Goal: Feedback & Contribution: Leave review/rating

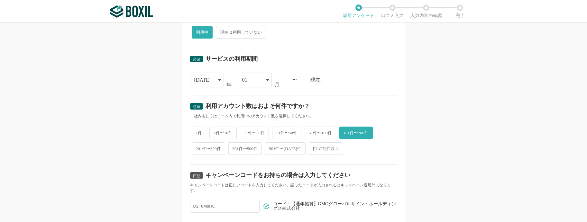
scroll to position [291, 0]
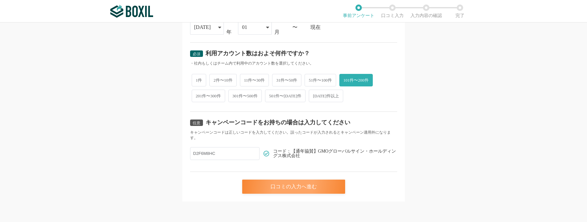
click at [303, 188] on div "口コミの入力へ進む" at bounding box center [293, 187] width 103 height 14
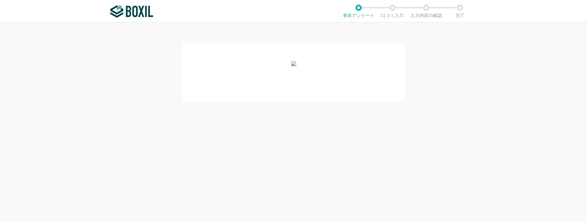
scroll to position [0, 0]
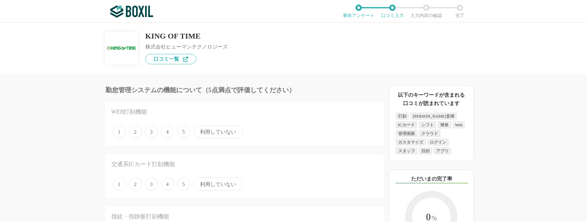
click at [170, 132] on span "4" at bounding box center [167, 132] width 13 height 13
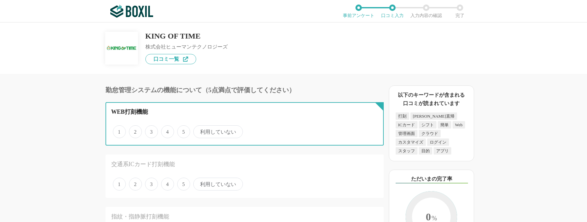
click at [167, 131] on input "4" at bounding box center [165, 129] width 4 height 4
radio input "true"
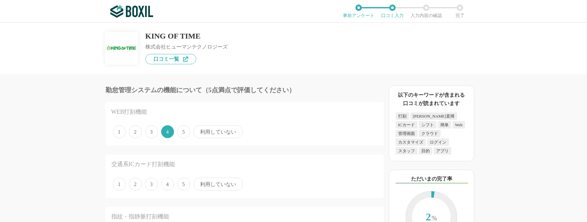
click at [221, 185] on span "利用していない" at bounding box center [218, 184] width 50 height 13
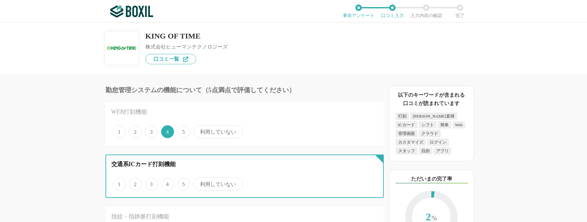
click at [199, 183] on input "利用していない" at bounding box center [197, 181] width 4 height 4
radio input "true"
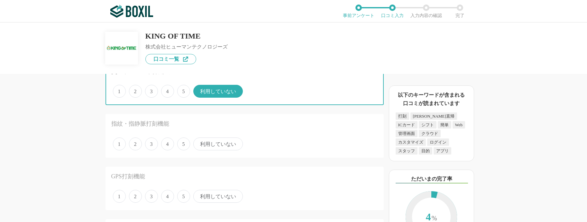
scroll to position [97, 0]
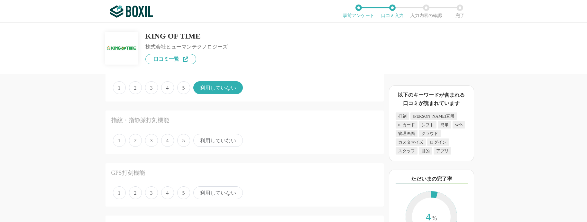
click at [221, 146] on span "利用していない" at bounding box center [218, 140] width 50 height 13
click at [199, 139] on input "利用していない" at bounding box center [197, 137] width 4 height 4
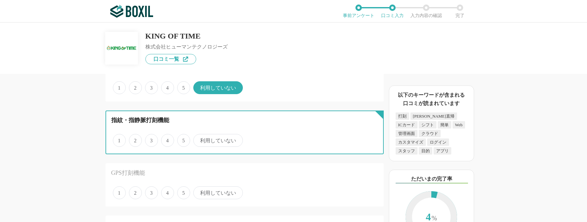
radio input "true"
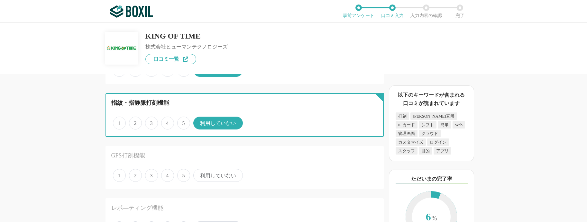
scroll to position [129, 0]
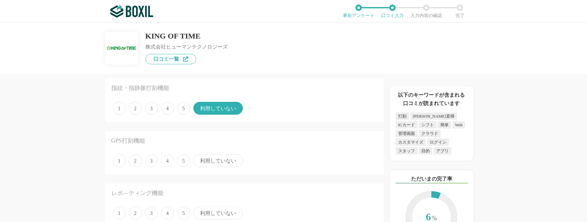
click at [219, 162] on span "利用していない" at bounding box center [218, 161] width 50 height 13
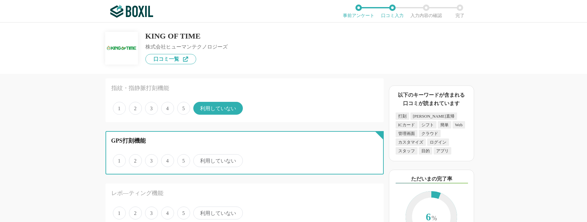
click at [199, 160] on input "利用していない" at bounding box center [197, 157] width 4 height 4
radio input "true"
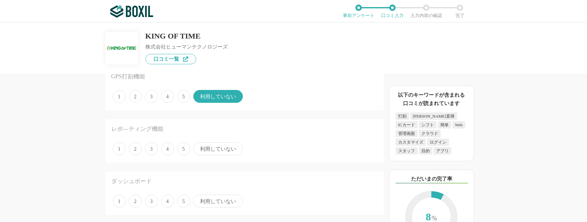
click at [230, 148] on span "利用していない" at bounding box center [218, 149] width 50 height 13
click at [199, 148] on input "利用していない" at bounding box center [197, 146] width 4 height 4
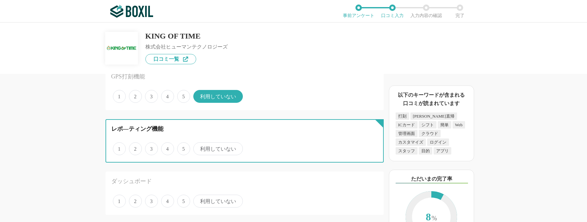
radio input "true"
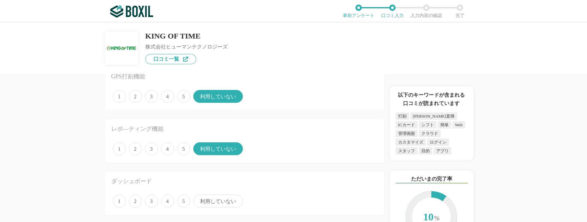
click at [226, 200] on span "利用していない" at bounding box center [218, 201] width 50 height 13
click at [199, 200] on input "利用していない" at bounding box center [197, 198] width 4 height 4
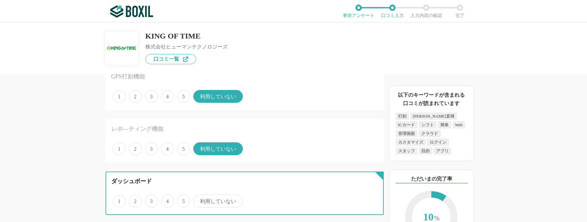
radio input "true"
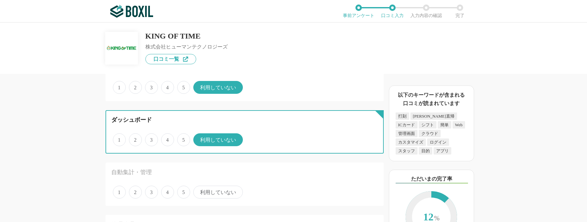
scroll to position [258, 0]
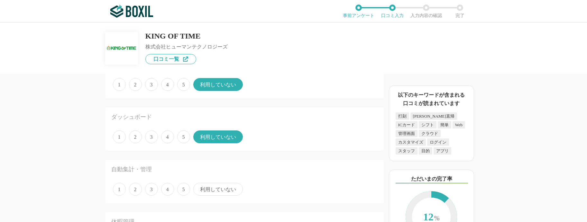
click at [221, 192] on span "利用していない" at bounding box center [218, 189] width 50 height 13
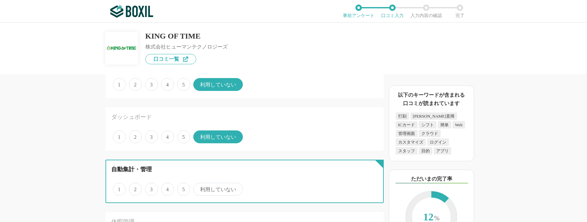
click at [199, 188] on input "利用していない" at bounding box center [197, 186] width 4 height 4
radio input "true"
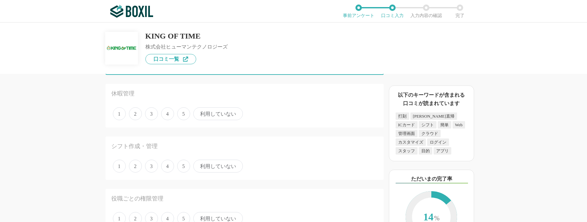
scroll to position [386, 0]
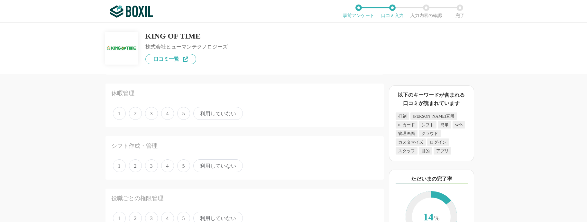
click at [153, 117] on span "3" at bounding box center [151, 113] width 13 height 13
click at [151, 112] on input "3" at bounding box center [149, 110] width 4 height 4
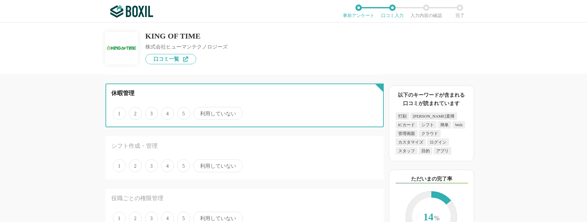
radio input "true"
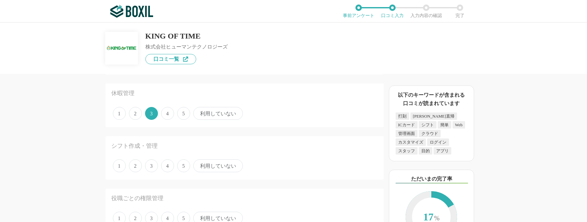
click at [169, 106] on div "1 2 3 4 5 利用していない" at bounding box center [244, 114] width 267 height 16
click at [169, 114] on span "4" at bounding box center [167, 113] width 13 height 13
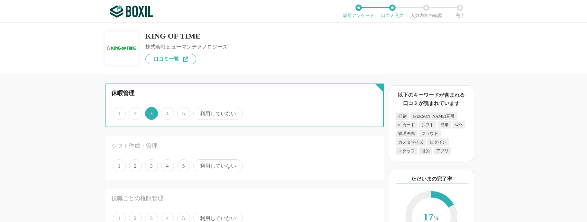
click at [167, 112] on input "4" at bounding box center [165, 110] width 4 height 4
radio input "true"
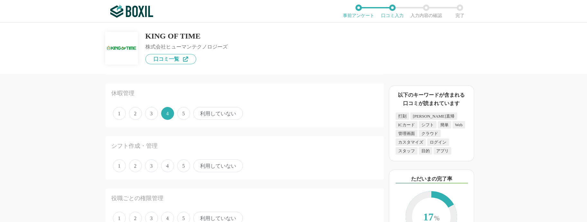
click at [180, 116] on span "5" at bounding box center [183, 113] width 13 height 13
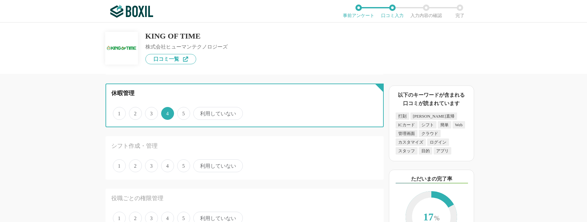
click at [180, 112] on input "5" at bounding box center [181, 110] width 4 height 4
radio input "true"
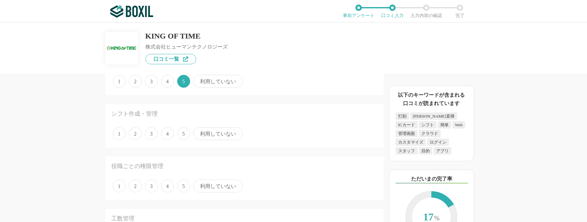
click at [169, 79] on span "4" at bounding box center [167, 81] width 13 height 13
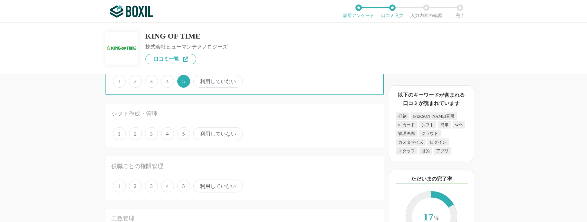
click at [167, 79] on input "4" at bounding box center [165, 78] width 4 height 4
radio input "true"
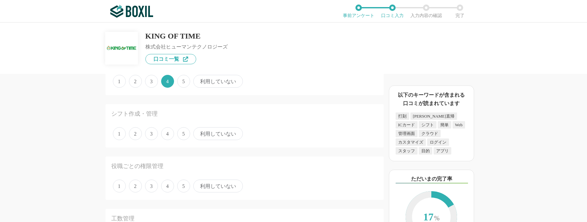
click at [168, 135] on span "4" at bounding box center [167, 133] width 13 height 13
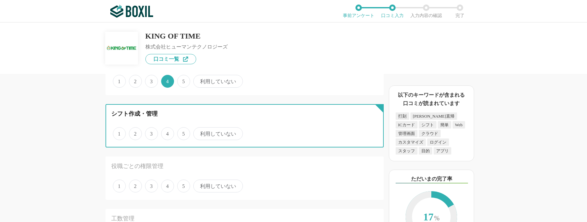
click at [167, 133] on input "4" at bounding box center [165, 130] width 4 height 4
radio input "true"
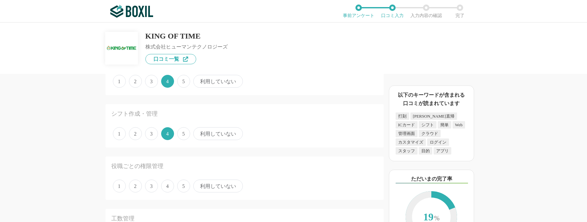
click at [226, 191] on span "利用していない" at bounding box center [218, 186] width 50 height 13
click at [199, 185] on input "利用していない" at bounding box center [197, 183] width 4 height 4
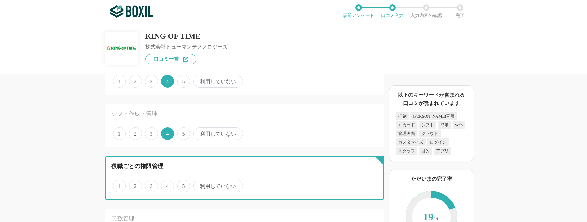
radio input "true"
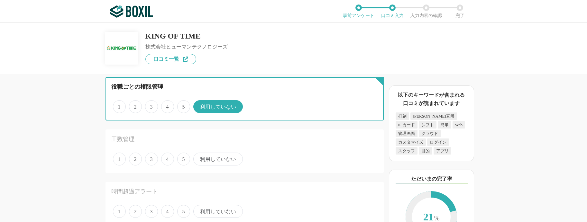
scroll to position [515, 0]
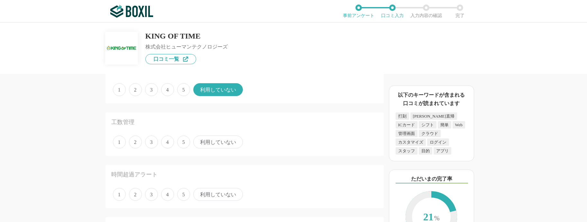
click at [211, 150] on div "1 2 3 4 5 利用していない" at bounding box center [244, 142] width 267 height 16
click at [218, 193] on span "利用していない" at bounding box center [218, 194] width 50 height 13
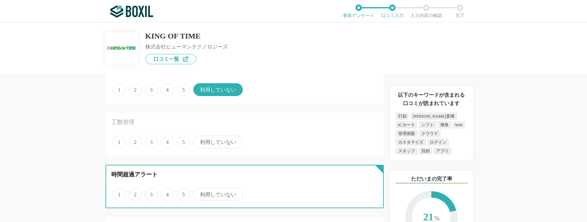
click at [199, 193] on input "利用していない" at bounding box center [197, 191] width 4 height 4
radio input "true"
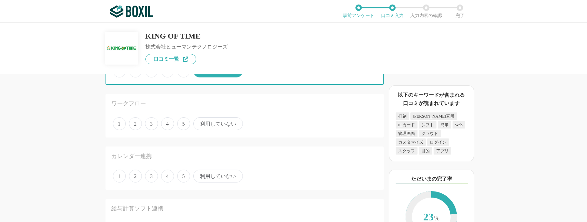
scroll to position [644, 0]
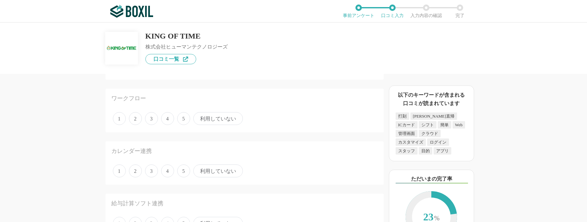
click at [206, 122] on span "利用していない" at bounding box center [218, 118] width 50 height 13
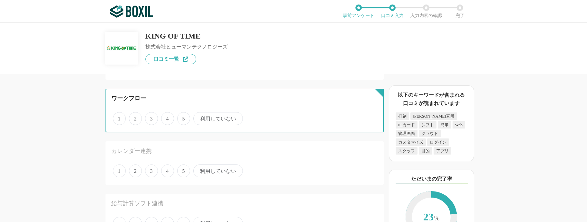
click at [199, 117] on input "利用していない" at bounding box center [197, 115] width 4 height 4
radio input "true"
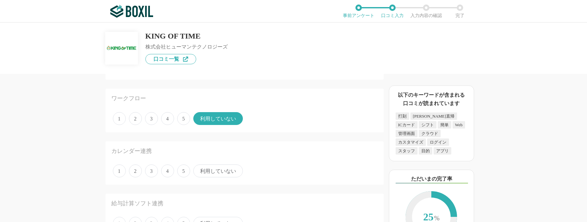
click at [218, 172] on span "利用していない" at bounding box center [218, 171] width 50 height 13
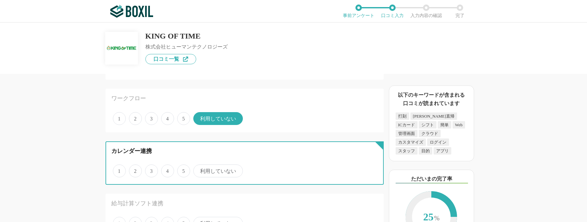
click at [199, 170] on input "利用していない" at bounding box center [197, 168] width 4 height 4
radio input "true"
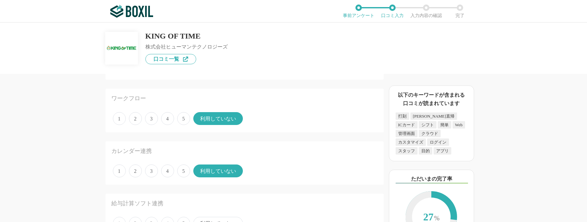
click at [153, 171] on span "3" at bounding box center [151, 171] width 13 height 13
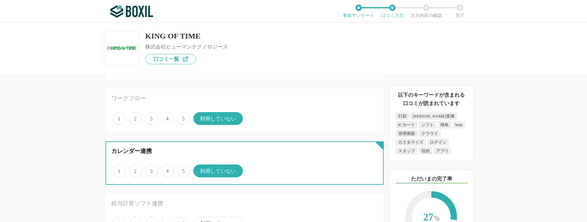
click at [151, 170] on input "3" at bounding box center [149, 168] width 4 height 4
radio input "true"
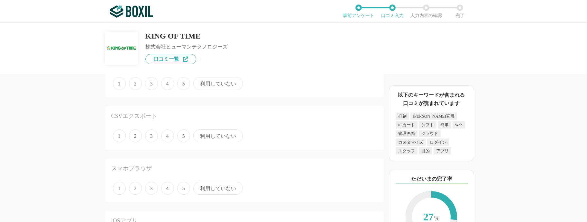
scroll to position [773, 0]
click at [224, 96] on span "利用していない" at bounding box center [218, 95] width 50 height 13
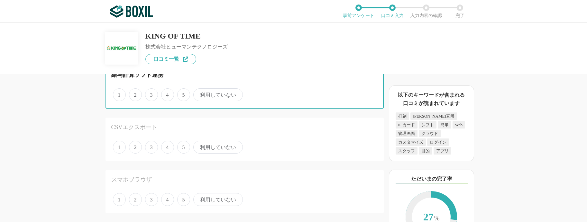
click at [199, 94] on input "利用していない" at bounding box center [197, 91] width 4 height 4
radio input "true"
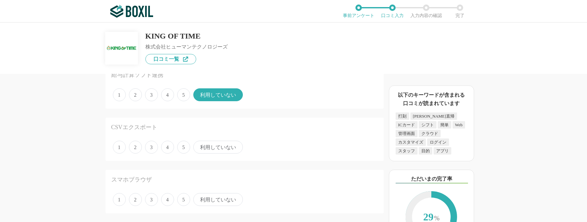
click at [122, 148] on span "1" at bounding box center [119, 147] width 13 height 13
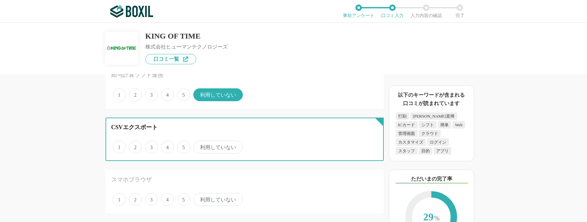
click at [119, 146] on input "1" at bounding box center [117, 144] width 4 height 4
radio input "true"
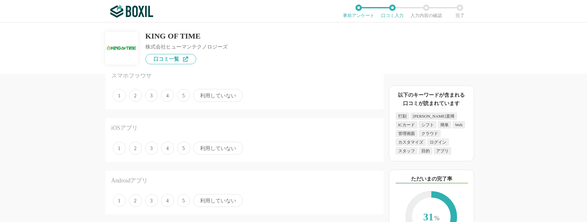
scroll to position [837, 0]
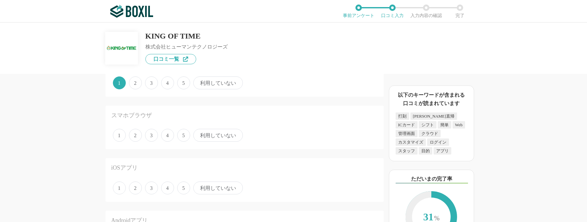
click at [170, 138] on span "4" at bounding box center [167, 135] width 13 height 13
click at [167, 134] on input "4" at bounding box center [165, 132] width 4 height 4
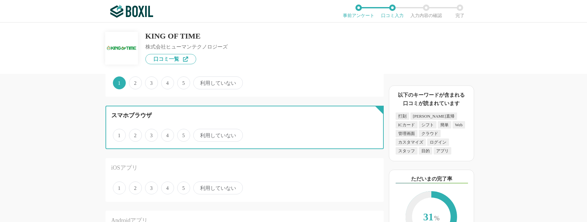
radio input "true"
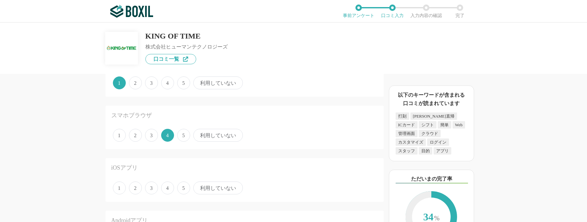
click at [165, 187] on span "4" at bounding box center [167, 188] width 13 height 13
click at [165, 187] on input "4" at bounding box center [165, 185] width 4 height 4
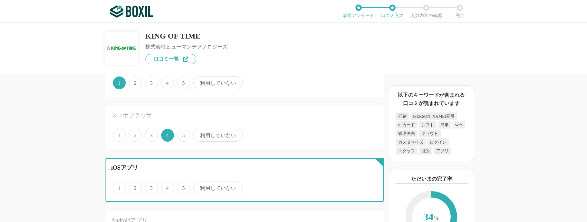
radio input "true"
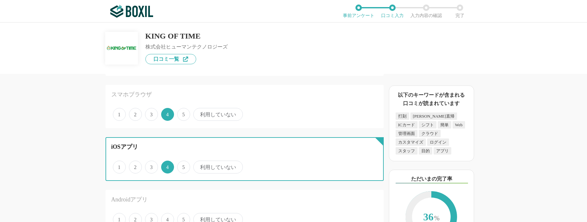
scroll to position [869, 0]
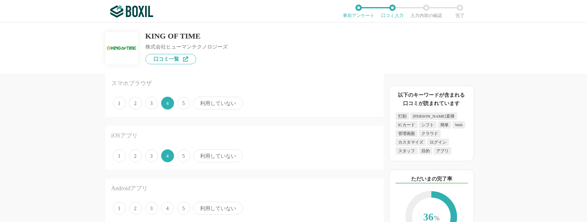
click at [167, 207] on span "4" at bounding box center [167, 208] width 13 height 13
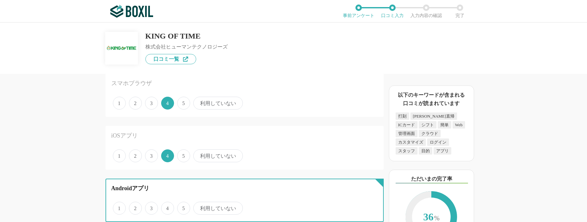
click at [167, 207] on input "4" at bounding box center [165, 205] width 4 height 4
radio input "true"
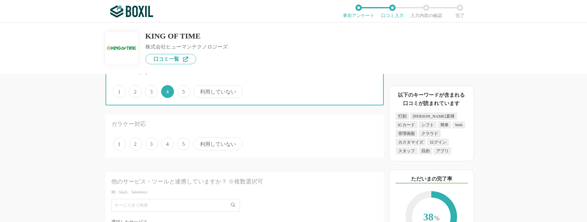
scroll to position [998, 0]
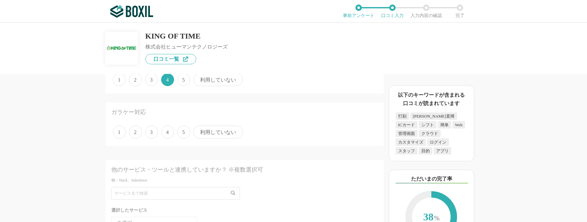
click at [219, 144] on div "ガラケー対応 1 2 3 4 5 利用していない" at bounding box center [245, 124] width 278 height 43
click at [218, 135] on span "利用していない" at bounding box center [218, 132] width 50 height 13
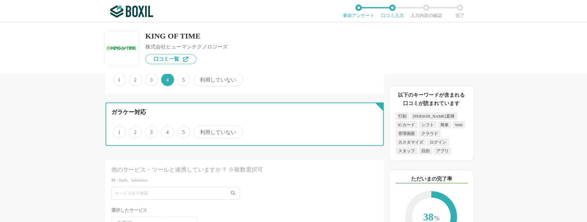
click at [199, 131] on input "利用していない" at bounding box center [197, 129] width 4 height 4
radio input "true"
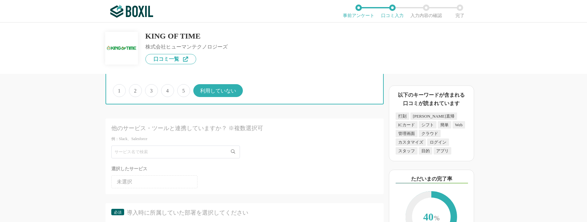
scroll to position [1094, 0]
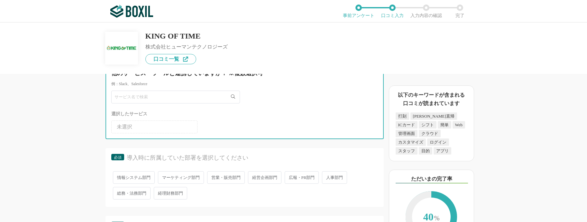
click at [179, 94] on input "text" at bounding box center [175, 97] width 129 height 13
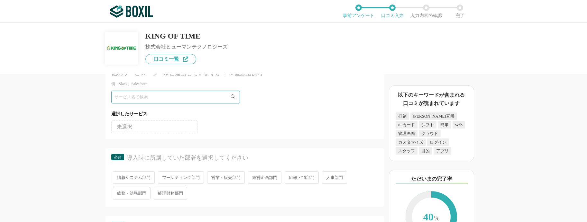
click at [319, 114] on div "選択したサービス" at bounding box center [244, 114] width 267 height 8
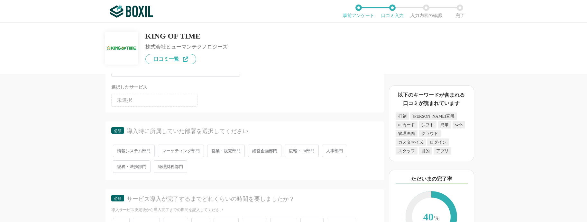
scroll to position [1127, 0]
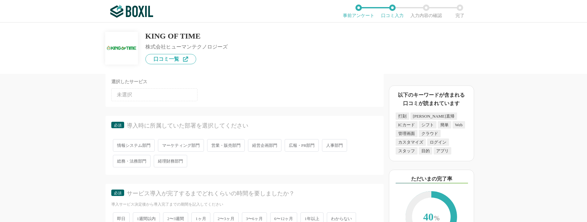
click at [337, 144] on span "人事部門" at bounding box center [334, 145] width 25 height 13
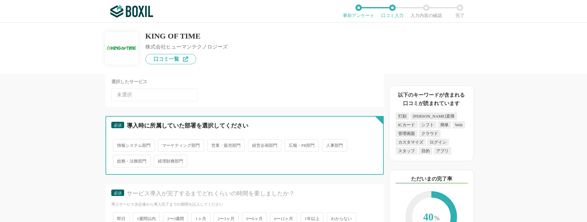
click at [328, 144] on input "人事部門" at bounding box center [326, 142] width 4 height 4
radio input "true"
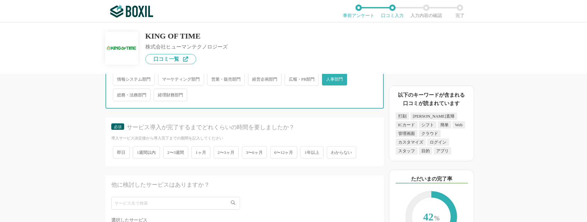
scroll to position [1191, 0]
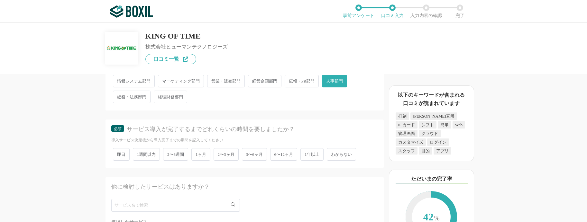
click at [260, 158] on span "3〜6ヶ月" at bounding box center [254, 154] width 25 height 13
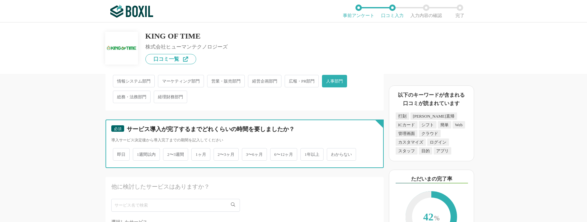
click at [248, 154] on input "3〜6ヶ月" at bounding box center [246, 151] width 4 height 4
radio input "true"
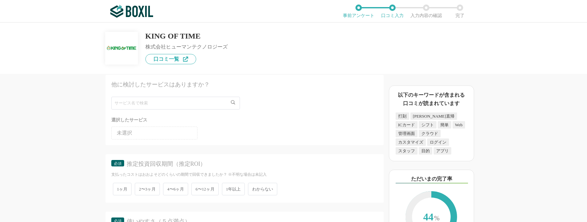
scroll to position [1352, 0]
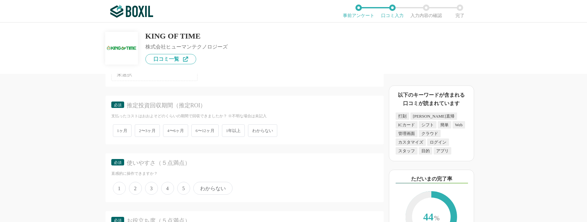
click at [329, 129] on div "1ヶ月 2〜3ヶ月 4〜6ヶ月 6〜12ヶ月 1年以上 わからない" at bounding box center [244, 131] width 267 height 16
click at [247, 131] on div "1ヶ月 2〜3ヶ月 4〜6ヶ月 6〜12ヶ月 1年以上 わからない" at bounding box center [244, 131] width 267 height 16
click at [264, 132] on span "わからない" at bounding box center [262, 131] width 29 height 13
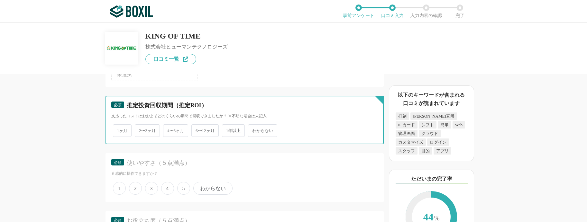
click at [254, 130] on input "わからない" at bounding box center [252, 128] width 4 height 4
radio input "true"
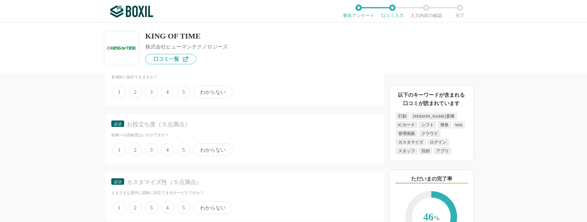
scroll to position [1416, 0]
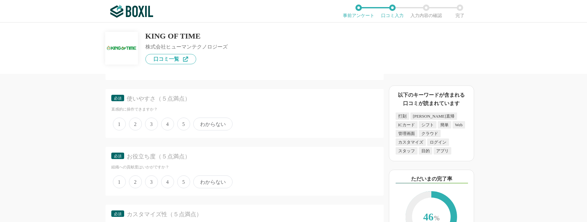
click at [184, 127] on span "5" at bounding box center [183, 124] width 13 height 13
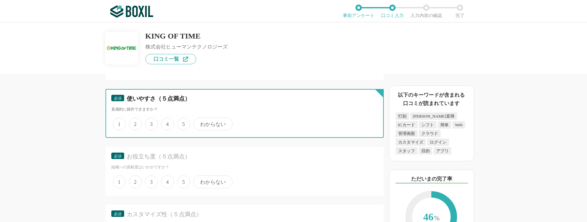
click at [183, 123] on input "5" at bounding box center [181, 121] width 4 height 4
radio input "true"
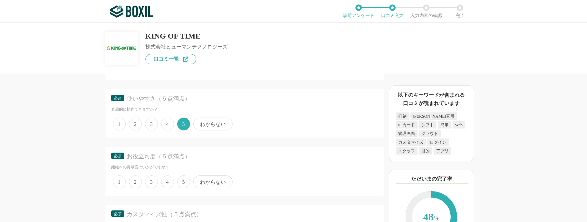
click at [168, 181] on span "4" at bounding box center [167, 182] width 13 height 13
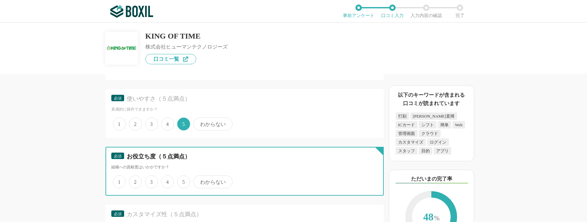
click at [167, 181] on input "4" at bounding box center [165, 179] width 4 height 4
radio input "true"
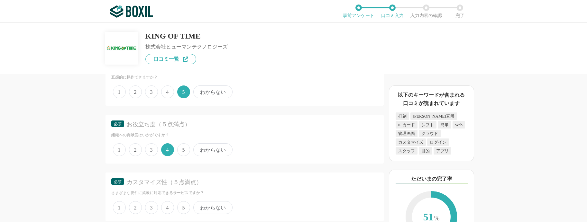
click at [156, 205] on span "3" at bounding box center [151, 208] width 13 height 13
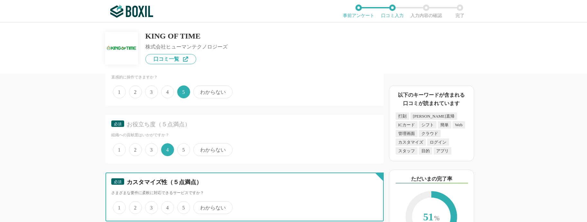
click at [151, 205] on input "3" at bounding box center [149, 204] width 4 height 4
radio input "true"
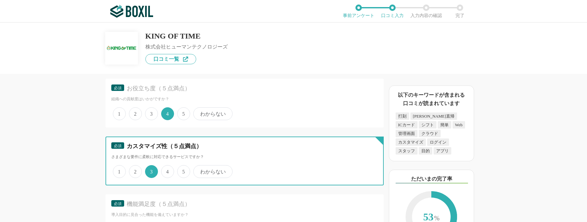
scroll to position [1545, 0]
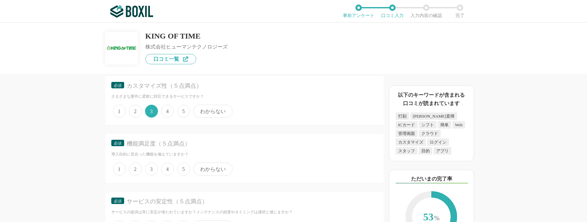
click at [175, 171] on div "1 2 3 4 5 わからない" at bounding box center [244, 169] width 267 height 16
click at [165, 168] on span "4" at bounding box center [167, 169] width 13 height 13
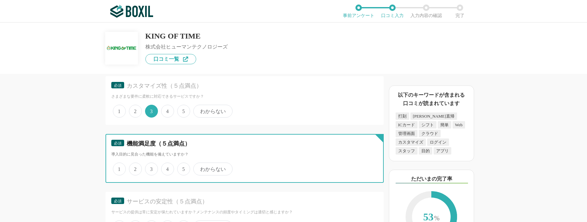
click at [165, 168] on input "4" at bounding box center [165, 166] width 4 height 4
radio input "true"
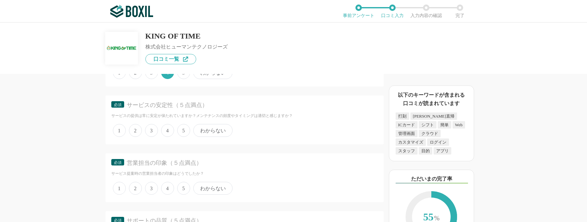
click at [170, 134] on span "4" at bounding box center [167, 130] width 13 height 13
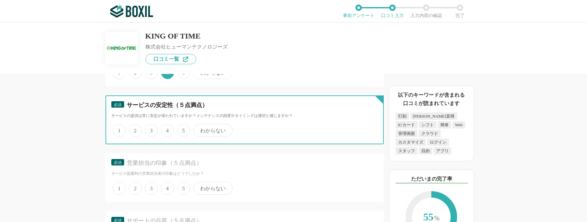
click at [167, 129] on input "4" at bounding box center [165, 127] width 4 height 4
radio input "true"
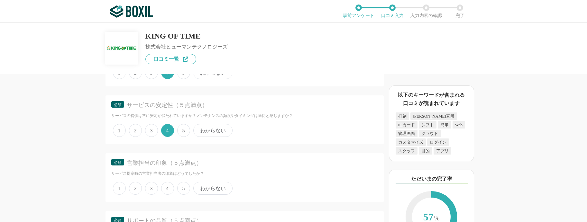
click at [212, 193] on span "わからない" at bounding box center [212, 188] width 39 height 13
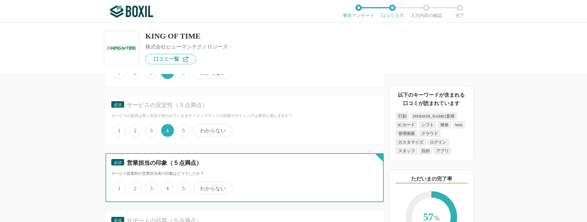
click at [199, 187] on input "わからない" at bounding box center [197, 185] width 4 height 4
radio input "true"
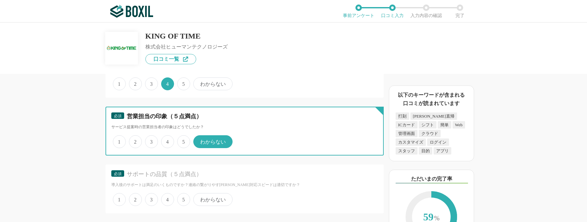
scroll to position [1738, 0]
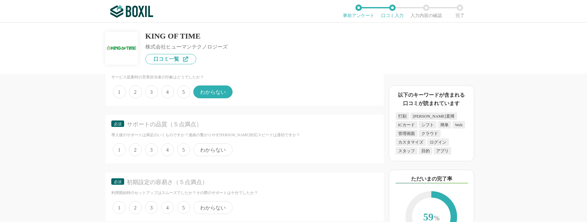
click at [155, 150] on span "3" at bounding box center [151, 150] width 13 height 13
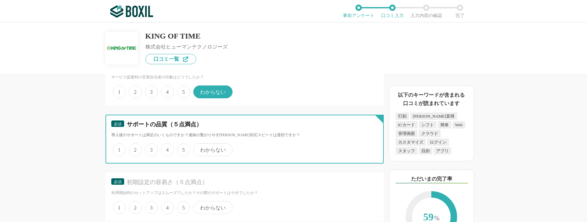
click at [151, 149] on input "3" at bounding box center [149, 147] width 4 height 4
radio input "true"
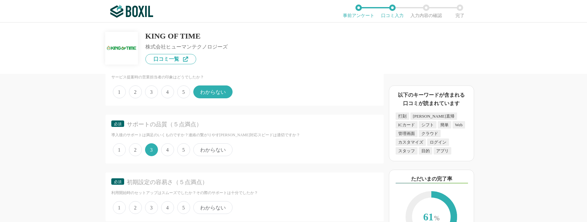
click at [212, 159] on div "必須 サポートの品質（５点満点） 導入後のサポートは満足のいくものですか？連絡の繋がりやす[PERSON_NAME]対応スピードは適切ですか？ 1 2 3 4…" at bounding box center [245, 139] width 278 height 49
click at [212, 153] on span "わからない" at bounding box center [212, 150] width 39 height 13
click at [199, 149] on input "わからない" at bounding box center [197, 147] width 4 height 4
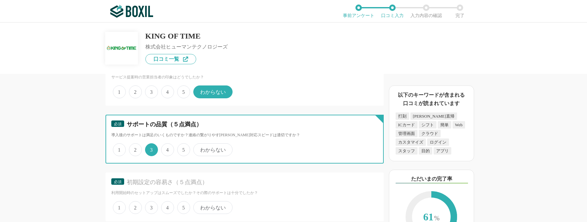
radio input "true"
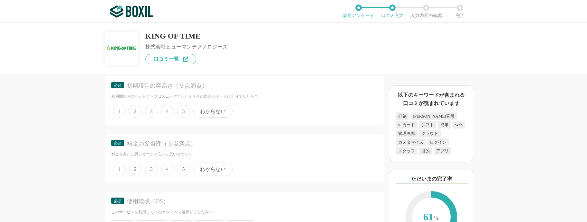
click at [154, 112] on span "3" at bounding box center [151, 111] width 13 height 13
click at [151, 110] on input "3" at bounding box center [149, 108] width 4 height 4
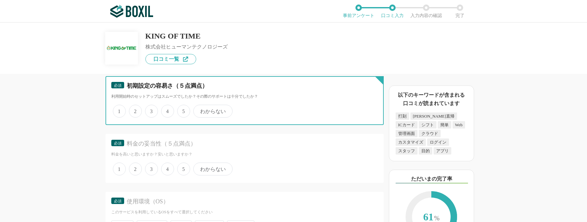
radio input "true"
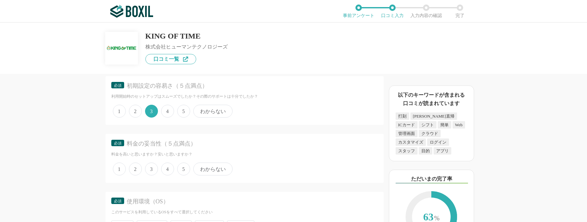
click at [177, 171] on span "5" at bounding box center [183, 169] width 13 height 13
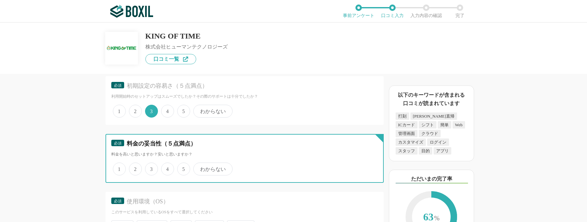
click at [179, 168] on input "5" at bounding box center [181, 166] width 4 height 4
radio input "true"
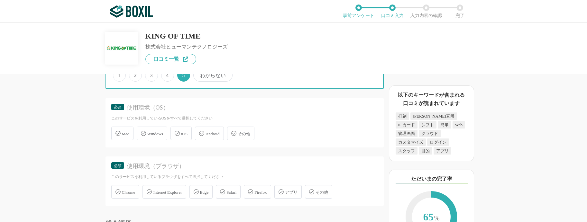
scroll to position [1931, 0]
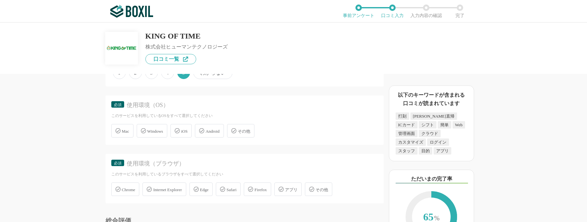
click at [135, 132] on div "Mac Windows iOS Android その他" at bounding box center [244, 131] width 267 height 17
click at [153, 133] on span "Windows" at bounding box center [155, 131] width 16 height 5
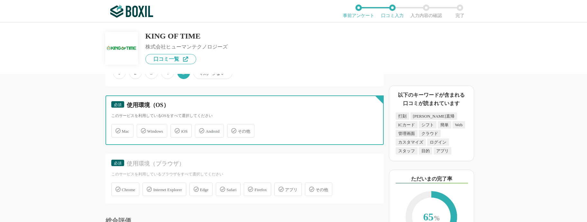
click at [142, 129] on input "Windows" at bounding box center [140, 127] width 4 height 4
checkbox input "true"
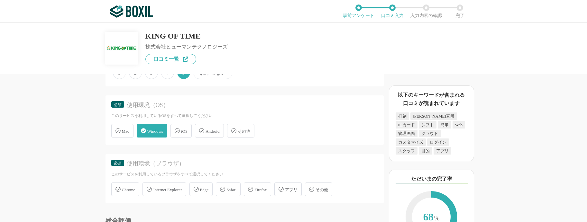
click at [129, 130] on span "Mac" at bounding box center [125, 131] width 7 height 5
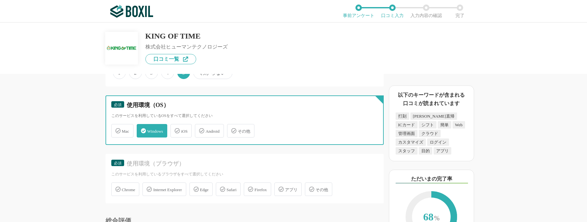
click at [117, 129] on input "Mac" at bounding box center [115, 127] width 4 height 4
checkbox input "true"
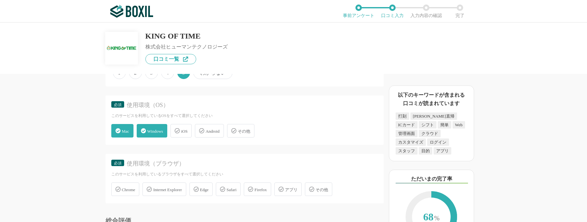
click at [185, 135] on div "iOS" at bounding box center [181, 131] width 21 height 14
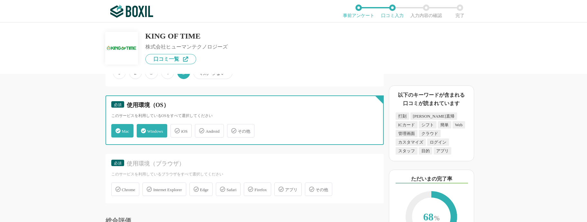
click at [176, 129] on input "iOS" at bounding box center [174, 127] width 4 height 4
checkbox input "true"
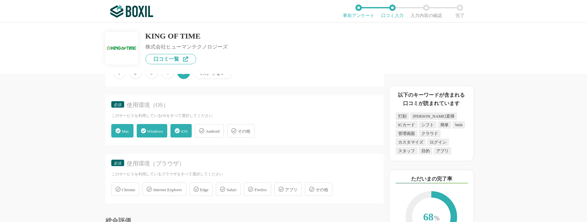
click at [221, 135] on div "Android" at bounding box center [209, 131] width 29 height 14
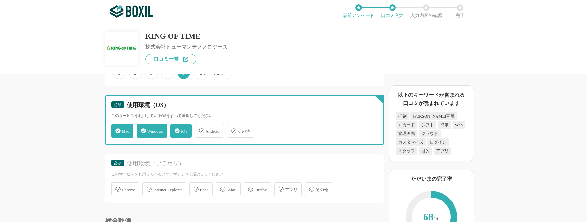
click at [201, 129] on input "Android" at bounding box center [198, 127] width 4 height 4
checkbox input "true"
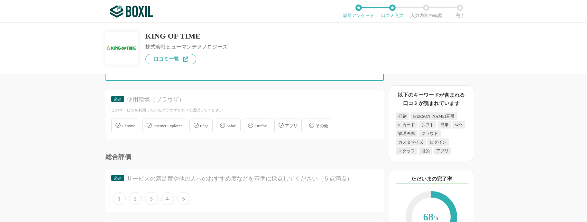
scroll to position [1996, 0]
click at [134, 126] on span "Chrome" at bounding box center [129, 125] width 14 height 5
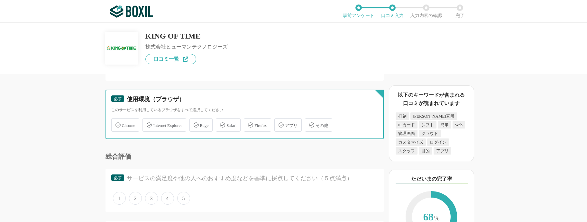
click at [117, 124] on input "Chrome" at bounding box center [115, 121] width 4 height 4
checkbox input "true"
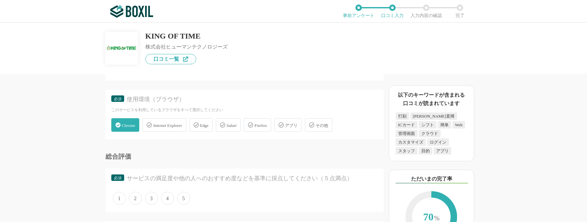
click at [170, 132] on div "Internet Explorer" at bounding box center [164, 125] width 43 height 14
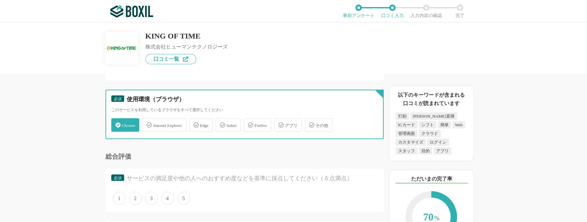
click at [148, 124] on input "Internet Explorer" at bounding box center [146, 121] width 4 height 4
checkbox input "true"
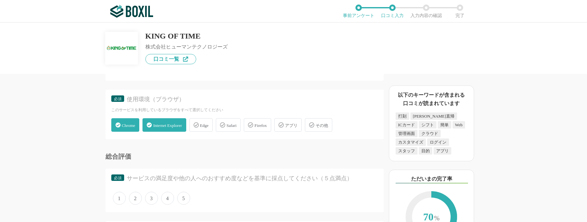
click at [237, 125] on span "Safari" at bounding box center [232, 125] width 10 height 5
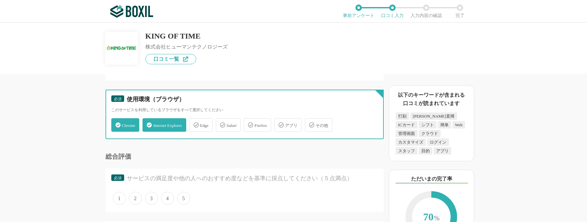
click at [221, 124] on input "Safari" at bounding box center [219, 121] width 4 height 4
checkbox input "true"
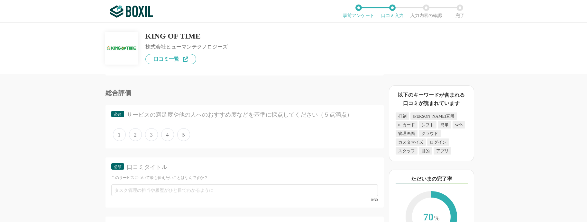
scroll to position [2060, 0]
click at [152, 134] on span "3" at bounding box center [151, 134] width 13 height 13
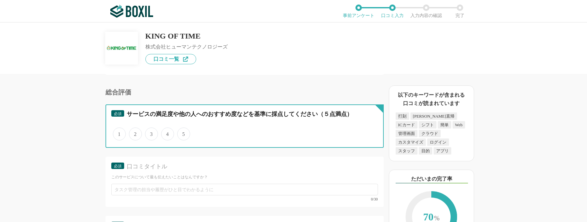
click at [151, 133] on input "3" at bounding box center [149, 131] width 4 height 4
radio input "true"
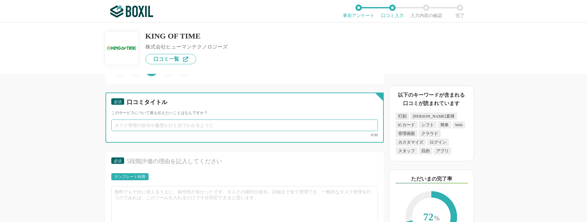
click at [221, 128] on input "text" at bounding box center [244, 126] width 267 height 12
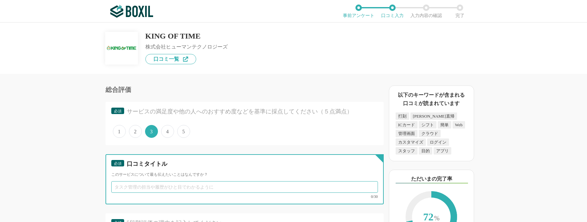
scroll to position [2060, 0]
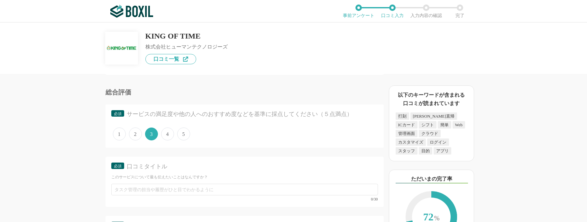
click at [168, 133] on span "4" at bounding box center [167, 134] width 13 height 13
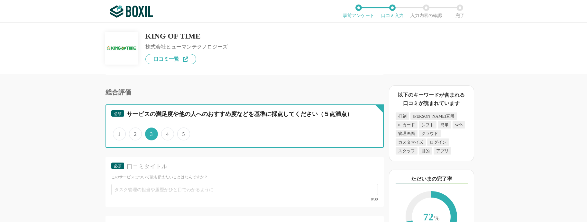
click at [167, 133] on input "4" at bounding box center [165, 131] width 4 height 4
radio input "true"
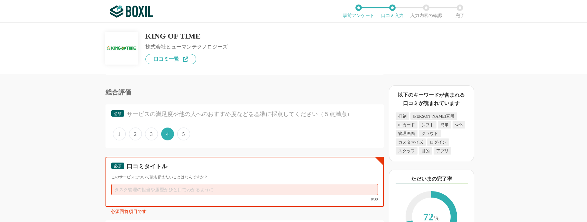
click at [190, 190] on input "text" at bounding box center [244, 190] width 267 height 12
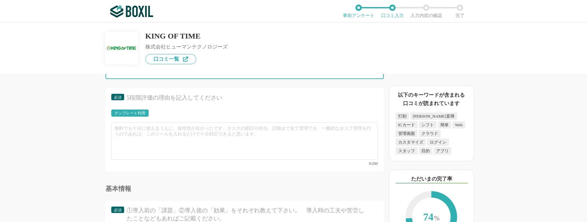
scroll to position [2189, 0]
type input "スタンダード"
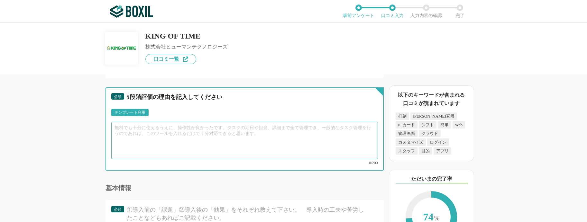
click at [174, 139] on textarea at bounding box center [244, 140] width 267 height 37
type textarea "き"
type textarea "時"
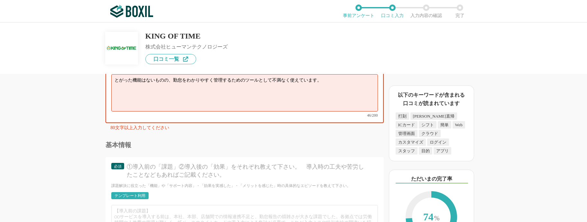
scroll to position [2286, 0]
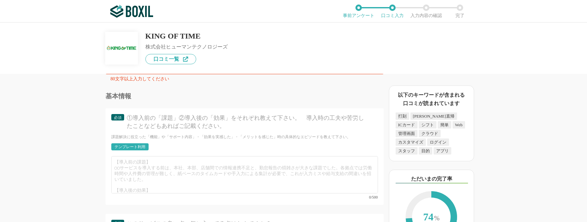
type textarea "とがった機能はないものの、勤怠をわかりやすく管理するためのツールとして不満なく使えています。"
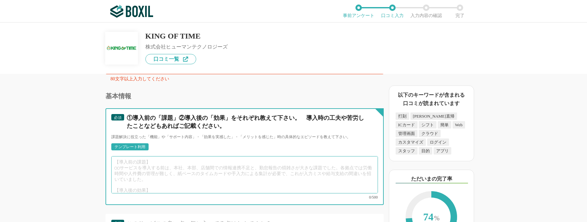
click at [170, 162] on textarea at bounding box center [244, 174] width 267 height 37
click at [170, 165] on textarea at bounding box center [244, 174] width 267 height 37
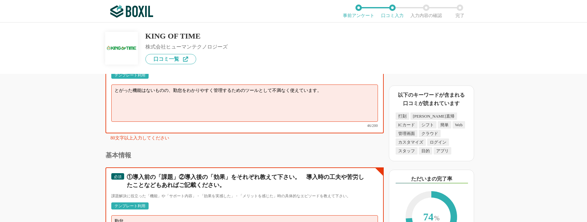
scroll to position [2221, 0]
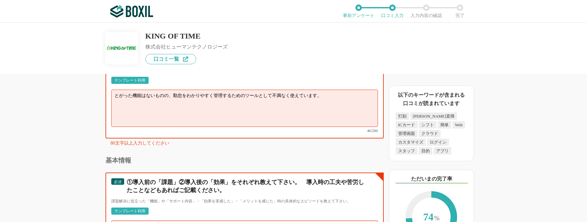
type textarea "勤怠"
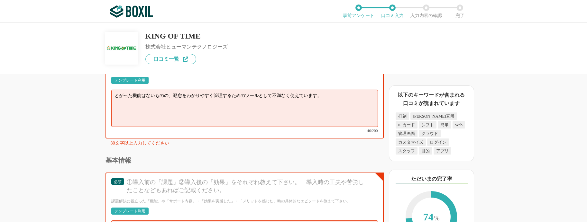
click at [248, 104] on textarea "とがった機能はないものの、勤怠をわかりやすく管理するためのツールとして不満なく使えています。" at bounding box center [244, 108] width 267 height 37
click at [344, 97] on textarea "とがった機能はないものの、勤怠をわかりやすく管理するためのツールとして不満なく使えています。" at bounding box center [244, 108] width 267 height 37
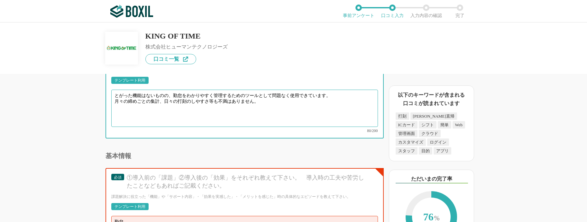
click at [345, 99] on textarea "とがった機能はないものの、勤怠をわかりやすく管理するためのツールとして問題なく使用できています。 月々の締めごとの集計、日々の打刻のしやすさ等も不満はありませ…" at bounding box center [244, 108] width 267 height 37
type textarea "とがった機能はないものの、勤怠をわかりやすく管理するためのツールとして問題なく使用できています。 月々の締めごとの集計、日々の打刻のしやすさ等も不満はありませ…"
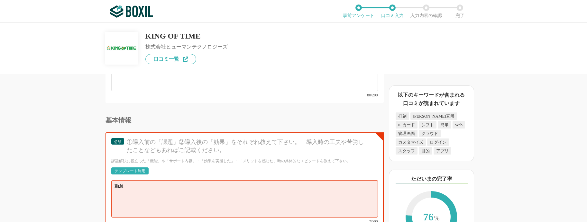
scroll to position [2286, 0]
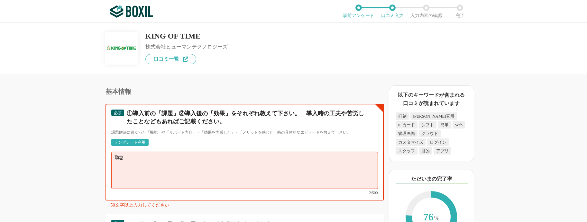
click at [178, 152] on textarea "勤怠" at bounding box center [244, 170] width 267 height 37
type textarea "[PERSON_NAME]"
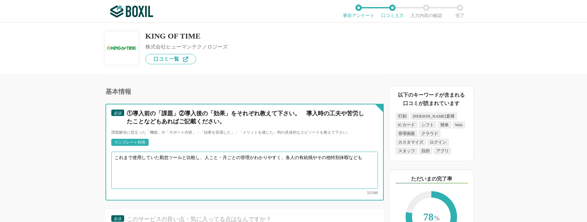
click at [363, 156] on textarea "これまで使用していた勤怠ツールと比較し、人ごと・月ごとの管理がわかりやすく、各人の有給残やその他特別休暇なども" at bounding box center [244, 170] width 267 height 37
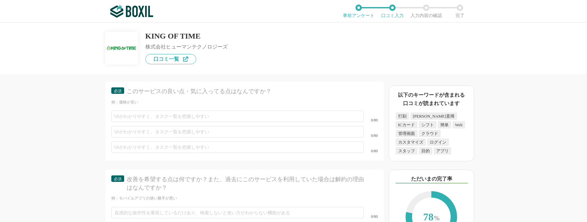
scroll to position [2382, 0]
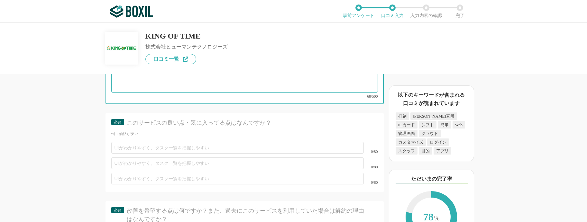
type textarea "これまで使用していた勤怠ツールと比較し、人ごと・月ごとの管理がわかりやすく、各人の有給残やその他特別休暇なども管理できて助かっています。"
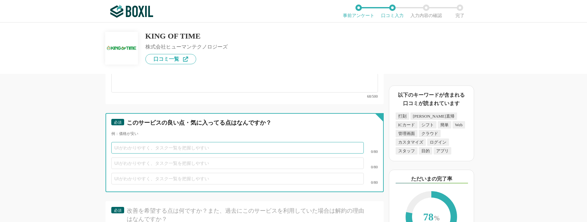
click at [257, 142] on input "text" at bounding box center [237, 148] width 253 height 12
click at [221, 142] on input "text" at bounding box center [237, 148] width 253 height 12
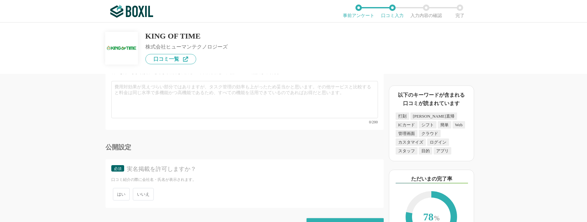
scroll to position [2835, 0]
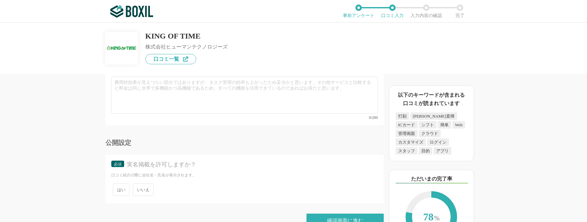
click at [148, 184] on span "いいえ" at bounding box center [143, 190] width 21 height 13
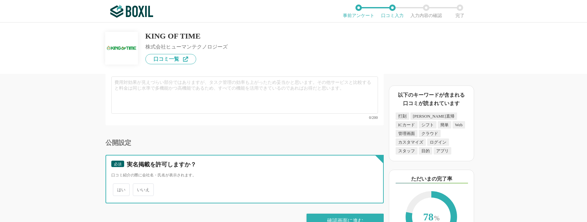
click at [139, 185] on input "いいえ" at bounding box center [137, 187] width 4 height 4
radio input "true"
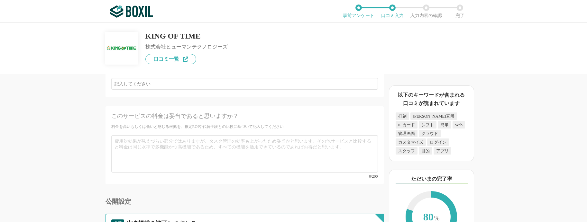
scroll to position [2770, 0]
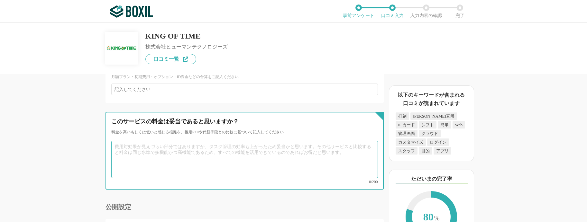
click at [184, 145] on textarea at bounding box center [244, 159] width 267 height 37
type textarea "非"
click at [115, 141] on textarea "利用者数に応じての料金のため、" at bounding box center [244, 159] width 267 height 37
click at [318, 141] on textarea "高額な基本料金を取るサービスもありますが、こちらは利用者数に応じての料金のため、" at bounding box center [244, 159] width 267 height 37
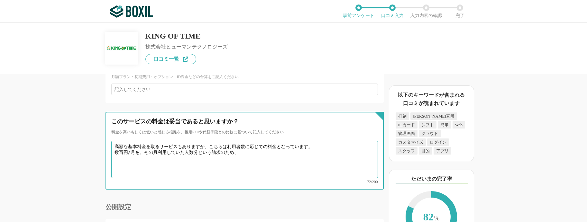
click at [242, 141] on textarea "高額な基本料金を取るサービスもありますが、こちらは利用者数に応じての料金となっています。 数百円/月を、その月利用していた人数分という請求のため、" at bounding box center [244, 159] width 267 height 37
click at [243, 141] on textarea "高額な基本料金を取るサービスもありますが、こちらは利用者数に応じての料金となっています。 数百円/月を、その月利用していた人数分という請求のため、" at bounding box center [244, 159] width 267 height 37
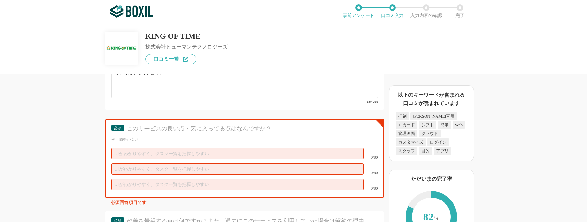
scroll to position [2384, 0]
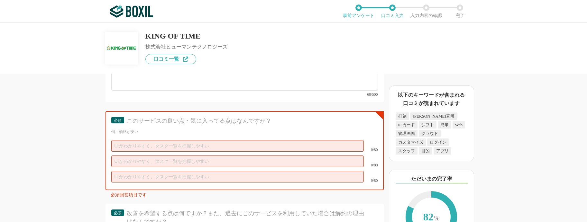
type textarea "高額な基本料金を取るサービスもありますが、こちらは利用者数に応じての料金となっています。 数百円/月を、その月利用していた人数分という請求のため、低コストに抑…"
click at [231, 140] on input "text" at bounding box center [237, 146] width 253 height 12
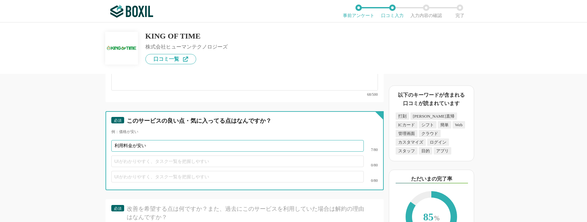
type input "利用料金が安い"
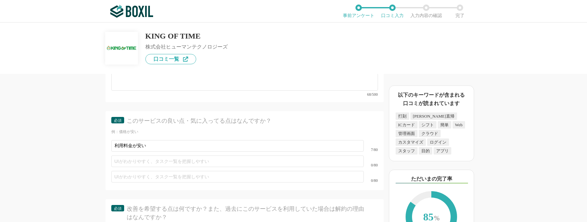
click at [2, 140] on div "勤怠管理システムの機能について（5点満点で評価してください） WEB打刻機能 1 2 3 4 5 利用していない 交通系ICカード打刻機能 1 2 3 4 5…" at bounding box center [293, 123] width 587 height 200
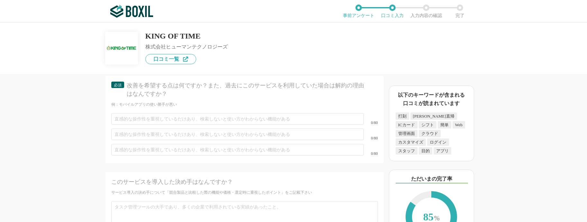
scroll to position [2513, 0]
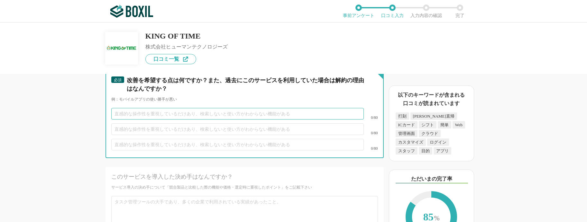
click at [210, 108] on input "text" at bounding box center [237, 114] width 253 height 12
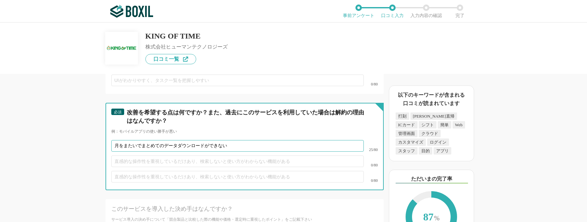
click at [243, 140] on input "月をまたいでまとめてのデータダウンロードができない" at bounding box center [237, 146] width 253 height 12
click at [114, 140] on input "月をまたいでまとめてのデータダウンロードができない。" at bounding box center [237, 146] width 253 height 12
click at [114, 140] on input "勤怠データをまとめてダウンロード月をまたいでまとめてのデータダウンロードができない。" at bounding box center [237, 146] width 253 height 12
click at [187, 140] on input "対象者一名の勤怠データをまとめてダウンロード月をまたいでまとめてのデータダウンロードができない。" at bounding box center [237, 146] width 253 height 12
click at [232, 140] on input "対象者一名の勤怠データをまとめて数か月分ダウンロード月をまたいでまとめてのデータダウンロードができない。" at bounding box center [237, 146] width 253 height 12
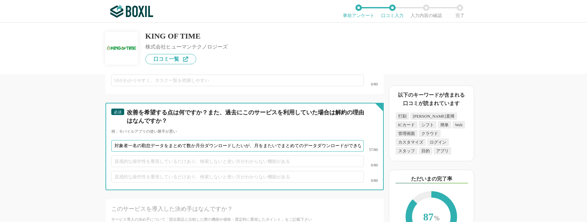
scroll to position [0, 15]
drag, startPoint x: 256, startPoint y: 139, endPoint x: 374, endPoint y: 139, distance: 118.8
click at [374, 139] on div "必須 改善を希望する点は何ですか？また、過去にこのサービスを利用していた場合は解約の理由はなんですか？ 例：モバイルアプリの使い勝手が悪い 対象者一名の勤怠デ…" at bounding box center [245, 146] width 278 height 87
click at [338, 140] on input "対象者一名の勤怠データをまとめて数か月分ダウンロードしたいが、月をまたいでまとめてのデータダウンロードができない。" at bounding box center [237, 146] width 253 height 12
drag, startPoint x: 266, startPoint y: 139, endPoint x: 360, endPoint y: 139, distance: 94.3
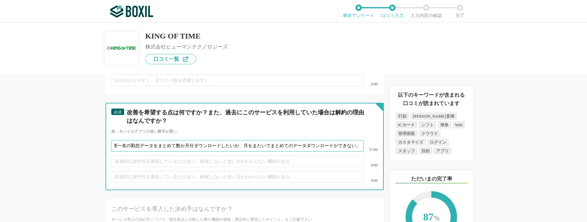
click at [359, 140] on input "対象者一名の勤怠データをまとめて数か月分ダウンロードしたいが、月をまたいでまとめてのデータダウンロードができない。" at bounding box center [237, 146] width 253 height 12
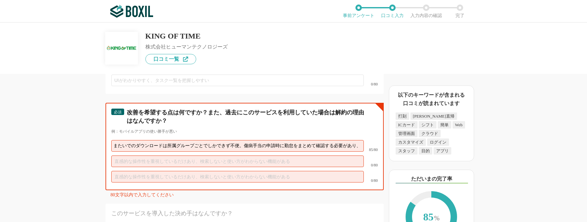
scroll to position [0, 154]
drag, startPoint x: 241, startPoint y: 138, endPoint x: 390, endPoint y: 143, distance: 149.1
click at [390, 143] on div "勤怠管理システムの機能について（5点満点で評価してください） WEB打刻機能 1 2 3 4 5 利用していない 交通系ICカード打刻機能 1 2 3 4 5…" at bounding box center [293, 123] width 587 height 200
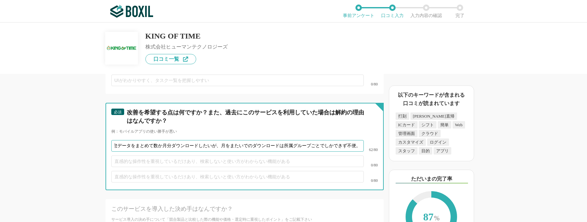
scroll to position [0, 37]
type input "対象者一名の勤怠データをまとめて数か月分ダウンロードしたいが、月をまたいでのダウンロードは所属グループごとでしかできず不便。"
click at [230, 173] on input "text" at bounding box center [237, 177] width 253 height 12
click at [153, 156] on input "text" at bounding box center [237, 162] width 253 height 12
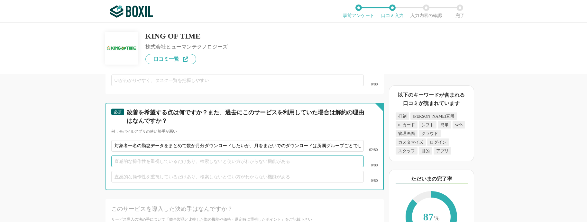
paste input "傷病手当の申請時に勤怠をまとめて確認する必要があり、"
click at [247, 156] on input "傷病手当の申請時に勤怠をまとめて確認する必要があるので、" at bounding box center [237, 162] width 253 height 12
type input "傷病手当の申請時に勤怠をまとめて確認する必要があるが、"
drag, startPoint x: 254, startPoint y: 141, endPoint x: 112, endPoint y: 140, distance: 141.6
click at [112, 140] on input "対象者一名の勤怠データをまとめて数か月分ダウンロードしたいが、月をまたいでのダウンロードは所属グループごとでしかできず不便。" at bounding box center [237, 146] width 253 height 12
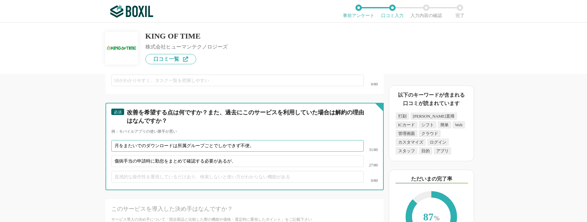
type input "月をまたいでのダウンロードは所属グループごとでしかできず不便。"
click at [244, 156] on input "傷病手当の申請時に勤怠をまとめて確認する必要があるが、" at bounding box center [237, 162] width 253 height 12
paste input "対象者一名の勤怠データをまとめて数か月分ダウンロードしたいが、"
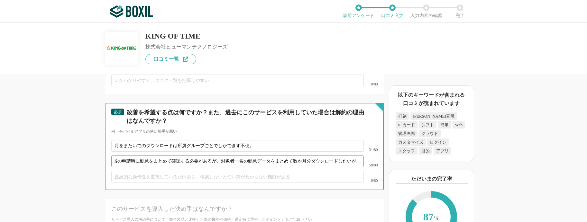
type input "傷病手当の申請時に勤怠をまとめて確認する必要があるが、対象者一名の勤怠データをまとめて数か月分ダウンロードしたいが、"
drag, startPoint x: 255, startPoint y: 138, endPoint x: 82, endPoint y: 139, distance: 172.2
click at [82, 139] on div "勤怠管理システムの機能について（5点満点で評価してください） WEB打刻機能 1 2 3 4 5 利用していない 交通系ICカード打刻機能 1 2 3 4 5…" at bounding box center [223, 148] width 322 height 148
drag, startPoint x: 205, startPoint y: 157, endPoint x: 212, endPoint y: 158, distance: 7.5
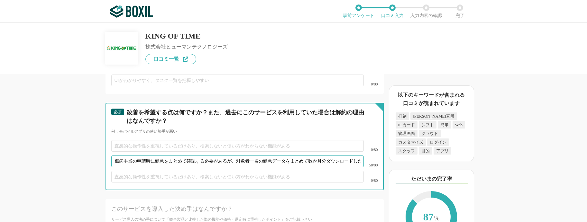
click at [206, 157] on input "傷病手当の申請時に勤怠をまとめて確認する必要があるが、対象者一名の勤怠データをまとめて数か月分ダウンロードしたいが、" at bounding box center [237, 162] width 253 height 12
drag, startPoint x: 236, startPoint y: 153, endPoint x: 411, endPoint y: 158, distance: 174.9
click at [411, 158] on div "勤怠管理システムの機能について（5点満点で評価してください） WEB打刻機能 1 2 3 4 5 利用していない 交通系ICカード打刻機能 1 2 3 4 5…" at bounding box center [293, 123] width 587 height 200
paste input "月をまたいでのダウンロードは所属グループごとでしかできず不便。"
type input "傷病手当の申請時に勤怠をまとめて確認する必要があるが、月をまたいでのダウンロードは所属グループごとでしかできず不便。"
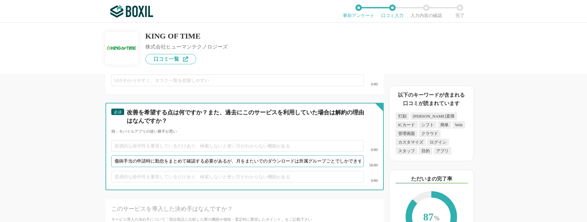
drag, startPoint x: 357, startPoint y: 155, endPoint x: -3, endPoint y: 155, distance: 359.9
click at [0, 155] on html "ご利用のブラウザは[DATE]よりサポート終了予定です（詳細は こちら ） 事前アンケート 口コミ入力 入力内容の確認 完了 KING OF TIME 株式会…" at bounding box center [293, 111] width 587 height 222
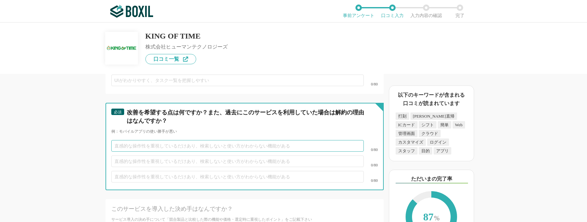
click at [124, 140] on input "text" at bounding box center [237, 146] width 253 height 12
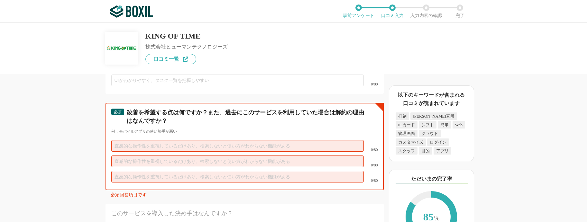
paste input "傷病手当の申請時に勤怠をまとめて確認する必要があるが、月をまたいでのダウンロードは所属グループごとでしかできず不便。"
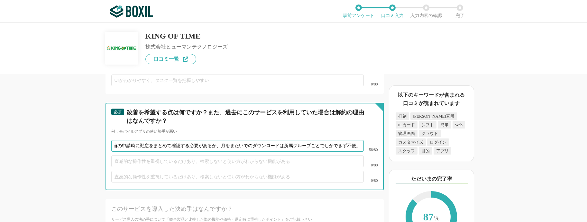
drag, startPoint x: 191, startPoint y: 140, endPoint x: 367, endPoint y: 143, distance: 176.4
click at [367, 143] on div "傷病手当の申請時に勤怠をまとめて確認する必要があるが、月をまたいでのダウンロードは所属グループごとでしかできず不便。 58/80" at bounding box center [244, 145] width 267 height 15
click at [126, 140] on input "傷病手当の要があるが、月をまたいでのダウンロードは所属グループごとでしかできず不便。申請時に勤怠をまとめて確認する必" at bounding box center [237, 146] width 253 height 12
drag, startPoint x: 207, startPoint y: 139, endPoint x: 52, endPoint y: 138, distance: 154.8
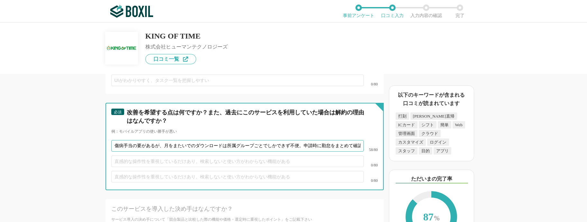
click at [52, 138] on div "勤怠管理システムの機能について（5点満点で評価してください） WEB打刻機能 1 2 3 4 5 利用していない 交通系ICカード打刻機能 1 2 3 4 5…" at bounding box center [293, 123] width 587 height 200
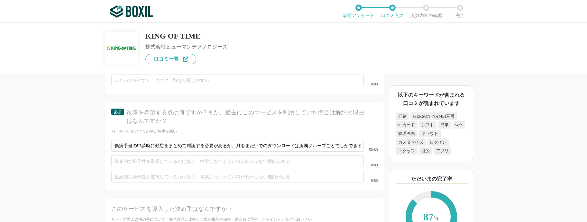
click at [201, 144] on div "傷病手当の申請時に勤怠をまとめて確認する必要があるが、月をまたいでのダウンロードは所属グループごとでしかできず不便。 58/80" at bounding box center [244, 145] width 267 height 15
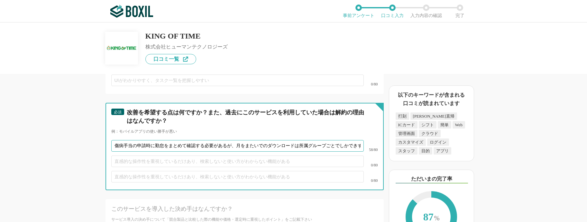
click at [212, 141] on input "傷病手当の申請時に勤怠をまとめて確認する必要があるが、月をまたいでのダウンロードは所属グループごとでしかできず不便。" at bounding box center [237, 146] width 253 height 12
drag, startPoint x: 293, startPoint y: 138, endPoint x: 365, endPoint y: 139, distance: 72.1
click at [365, 139] on div "傷病手当の申請時に勤怠をまとめて確認する必要があるが、月をまたいでのダウンロードは所属グループごとでしかできず不便。 58/80" at bounding box center [244, 145] width 267 height 15
click at [348, 140] on input "傷病手当の申請時に勤怠をまとめて確認する必要があるが、月をまたいでのダウンロードは所属グループごとでしかできず不便。" at bounding box center [237, 146] width 253 height 12
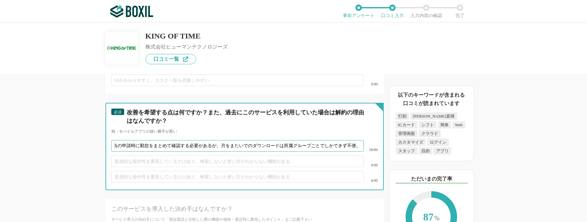
click at [355, 140] on input "傷病手当の申請時に勤怠をまとめて確認する必要があるが、月をまたいでのダウンロードは所属グループごとでしかできず不便。" at bounding box center [237, 146] width 253 height 12
type input "傷病手当の申請時に勤怠をまとめて確認する必要があるが、月をまたいでのダウンロードは所属グループごとでしかできず不便。対象者ごとにダウンロードしたい。"
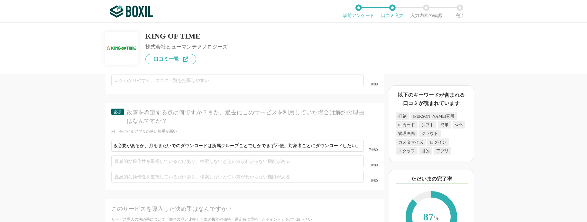
scroll to position [0, 0]
drag, startPoint x: 242, startPoint y: 175, endPoint x: 246, endPoint y: 174, distance: 3.7
click at [243, 175] on div "0/80" at bounding box center [244, 176] width 267 height 15
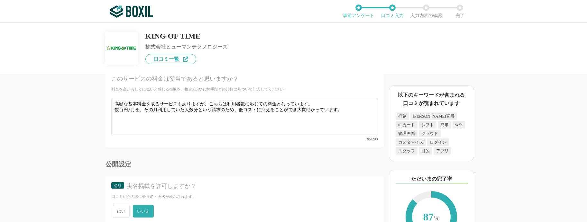
scroll to position [2830, 0]
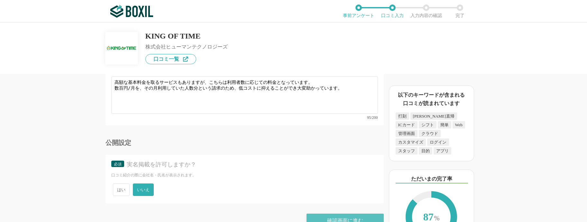
click at [336, 214] on div "確認画面に進む" at bounding box center [345, 221] width 77 height 14
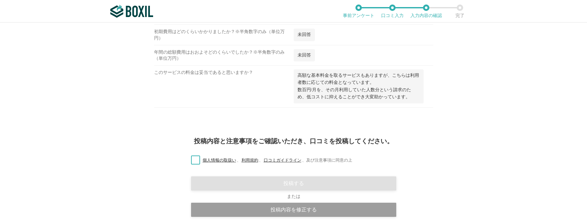
scroll to position [1091, 0]
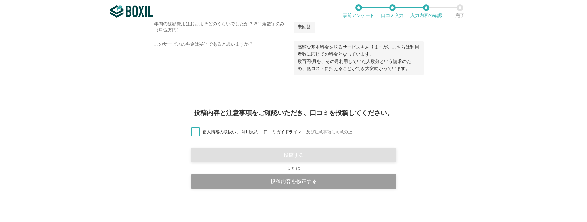
click at [196, 131] on label "個人情報の取扱い 、 利用規約 、 口コミガイドライン 、 及び注意事項に同意の上" at bounding box center [269, 132] width 166 height 7
click at [0, 0] on input "個人情報の取扱い 、 利用規約 、 口コミガイドライン 、 及び注意事項に同意の上" at bounding box center [0, 0] width 0 height 0
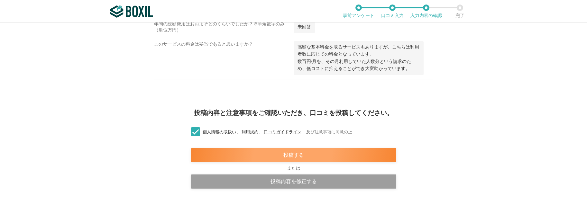
click at [321, 155] on div "投稿する" at bounding box center [293, 155] width 205 height 14
